Goal: Information Seeking & Learning: Understand process/instructions

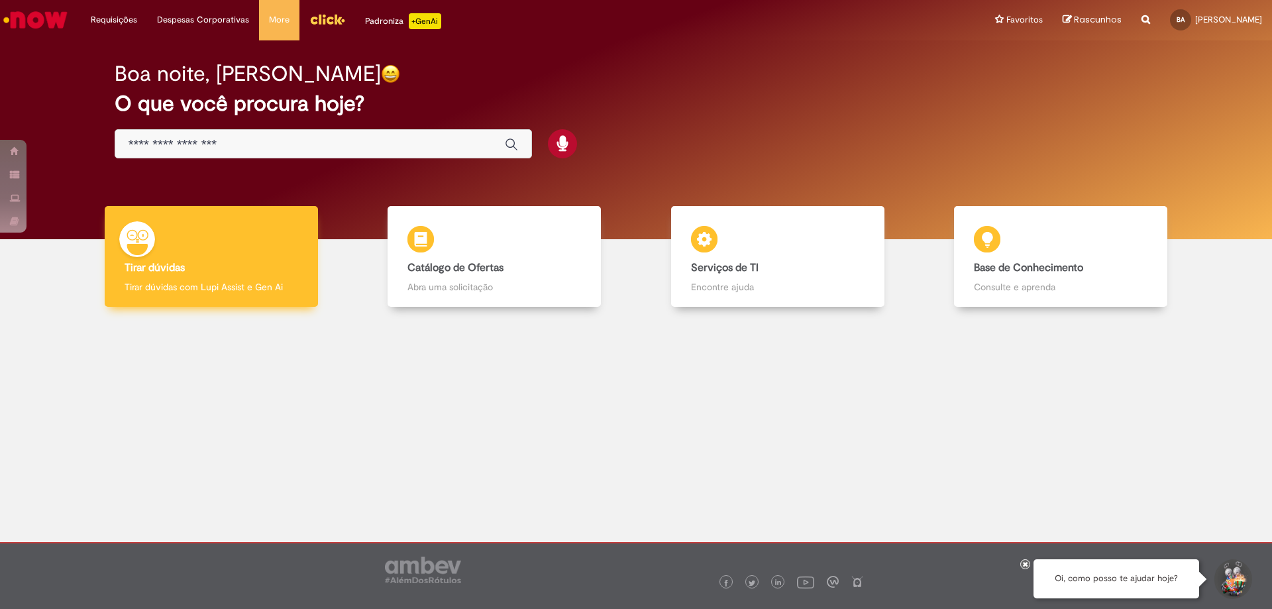
click at [217, 248] on div "Tirar dúvidas Tirar dúvidas Tirar dúvidas com Lupi Assist e Gen Ai" at bounding box center [211, 256] width 213 height 101
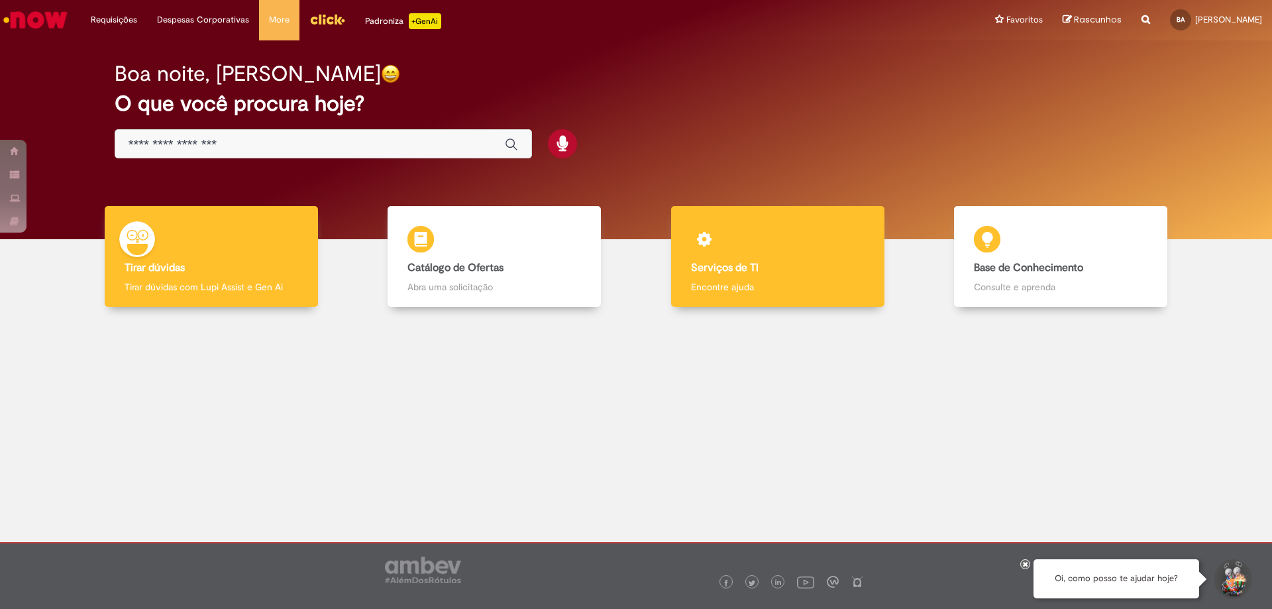
click at [683, 279] on div "Serviços de TI Serviços de TI Encontre ajuda" at bounding box center [777, 256] width 213 height 101
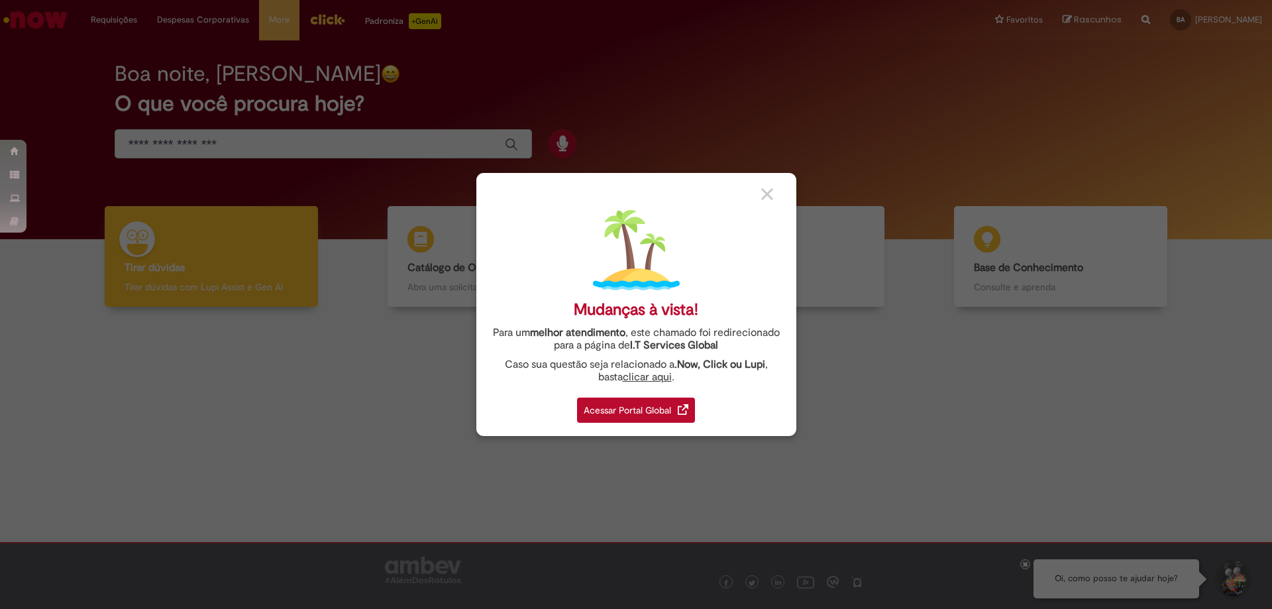
click at [677, 404] on div "Acessar Portal Global" at bounding box center [636, 410] width 118 height 25
